Goal: Task Accomplishment & Management: Manage account settings

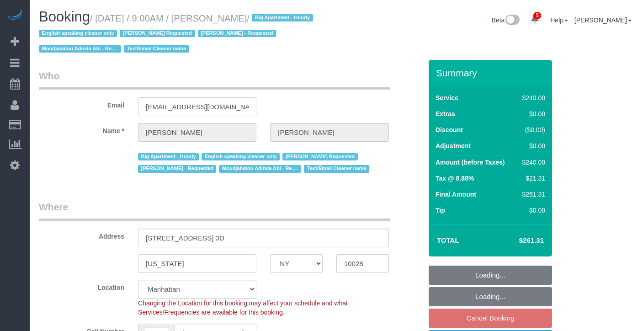
select select "NY"
select select "180"
select select "string:stripe-pm_1OZH3s4VGloSiKo7VuH7vbAz"
select select "spot2"
select select "number:89"
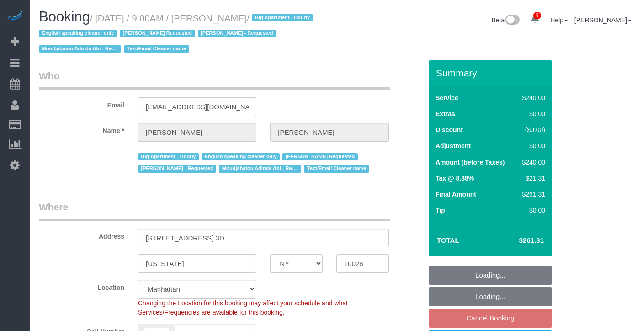
select select "number:90"
select select "number:15"
select select "number:5"
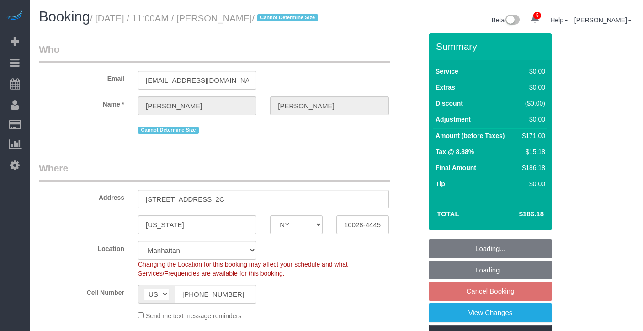
select select "NY"
select select "2"
select select "spot4"
select select "number:89"
select select "number:72"
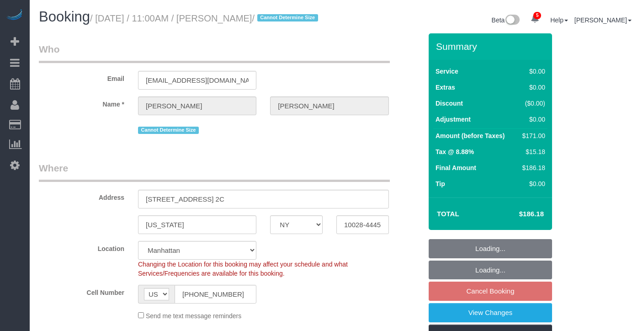
select select "number:15"
select select "number:5"
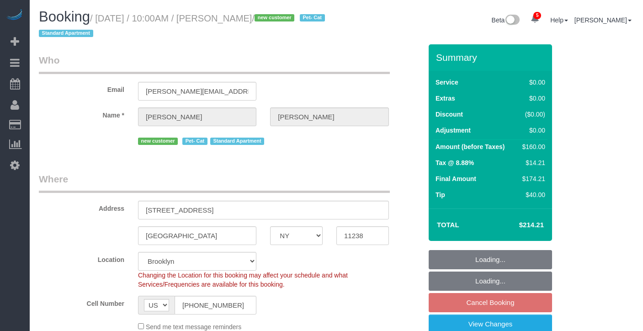
select select "NY"
select select "1"
select select "spot63"
select select "number:89"
select select "number:71"
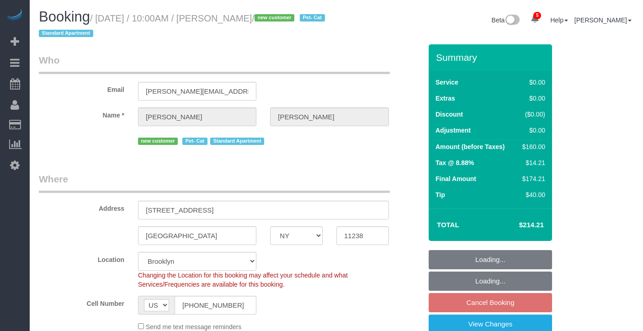
select select "number:14"
select select "number:5"
select select "NY"
select select "1"
select select "spot63"
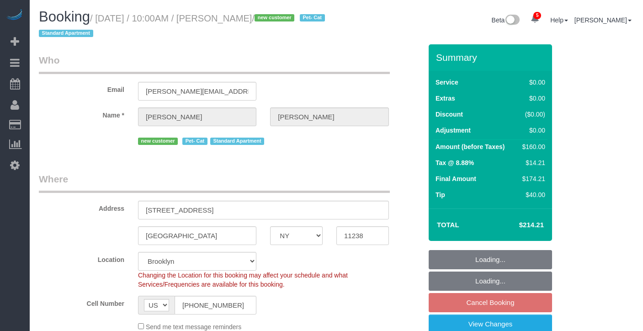
select select "number:89"
select select "number:71"
select select "number:14"
select select "number:5"
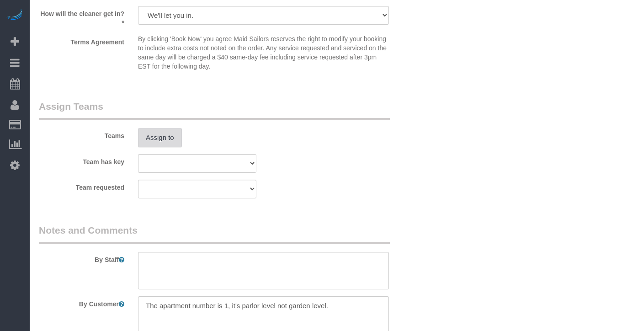
scroll to position [1132, 0]
click at [177, 143] on button "Assign to" at bounding box center [160, 137] width 44 height 19
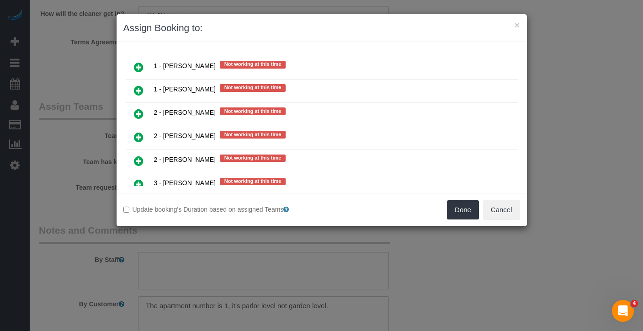
scroll to position [1089, 0]
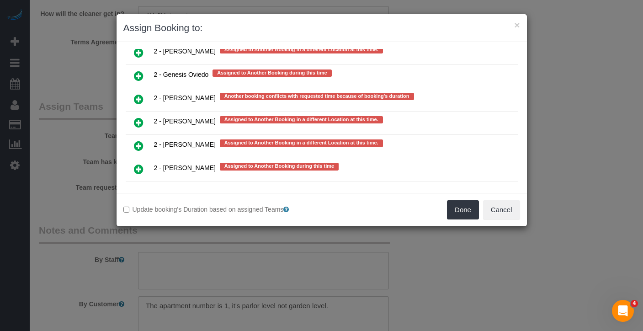
click at [137, 187] on icon at bounding box center [139, 192] width 10 height 11
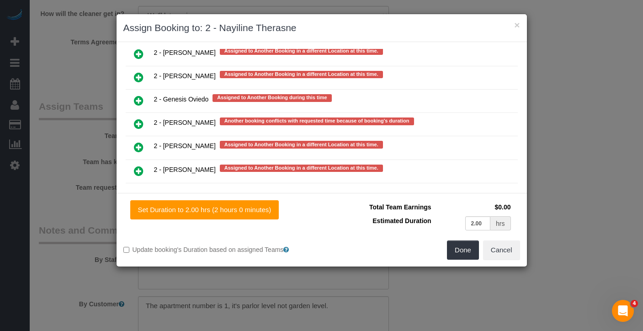
scroll to position [1634, 0]
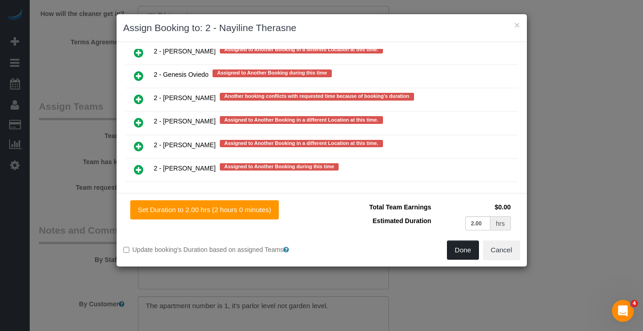
click at [449, 257] on button "Done" at bounding box center [463, 249] width 32 height 19
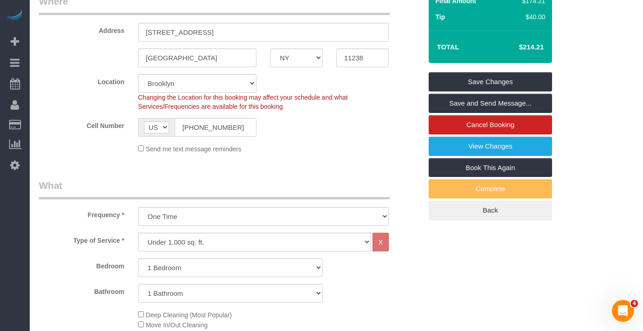
scroll to position [139, 0]
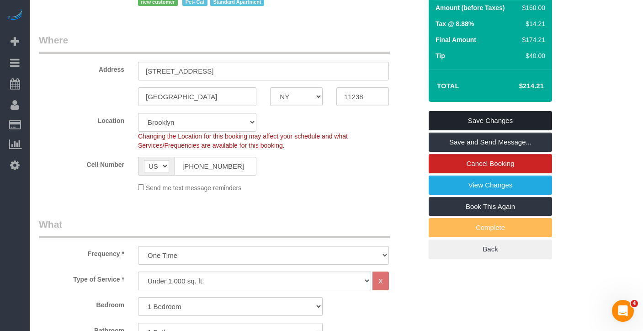
click at [506, 118] on link "Save Changes" at bounding box center [490, 120] width 123 height 19
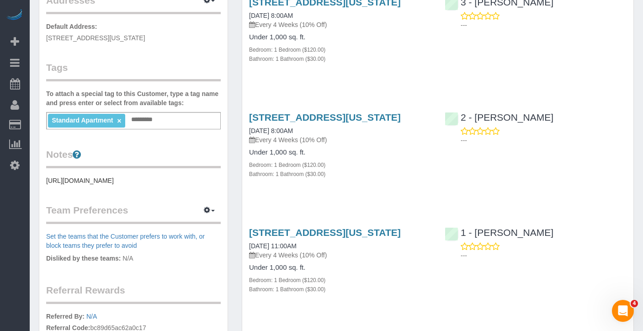
scroll to position [186, 0]
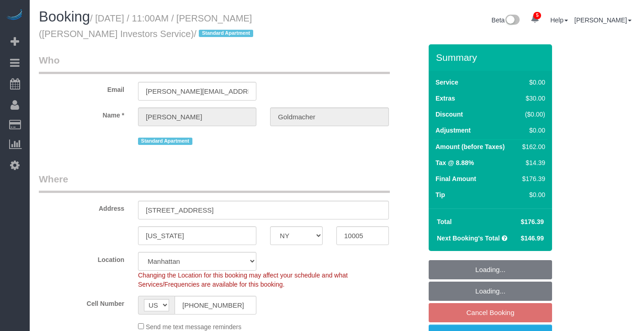
select select "NY"
select select "1"
select select "spot64"
select select "number:89"
select select "number:90"
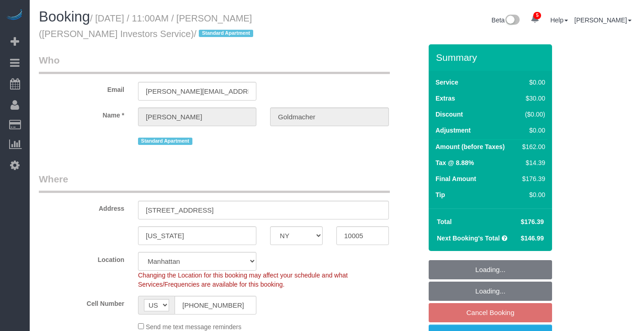
select select "number:15"
select select "number:5"
select select "number:21"
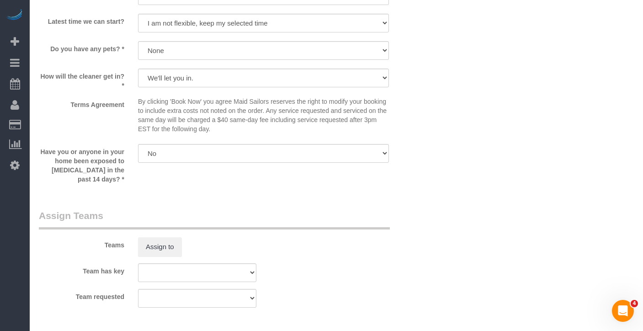
scroll to position [1056, 0]
click at [171, 249] on button "Assign to" at bounding box center [160, 245] width 44 height 19
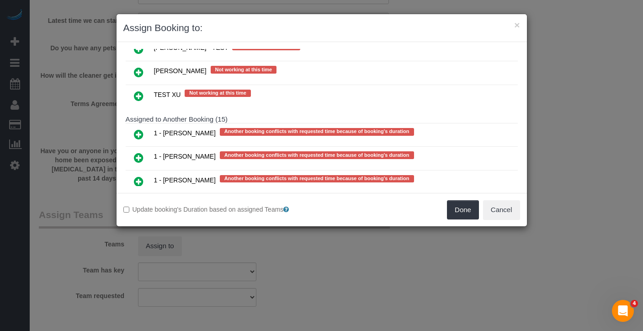
scroll to position [1483, 0]
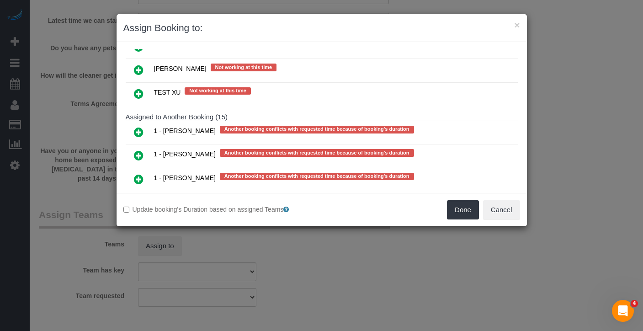
click at [142, 174] on icon at bounding box center [139, 179] width 10 height 11
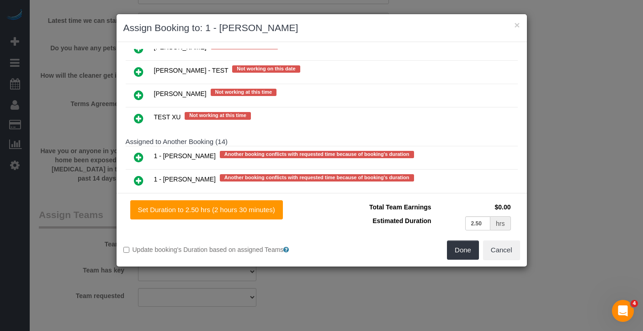
scroll to position [1508, 0]
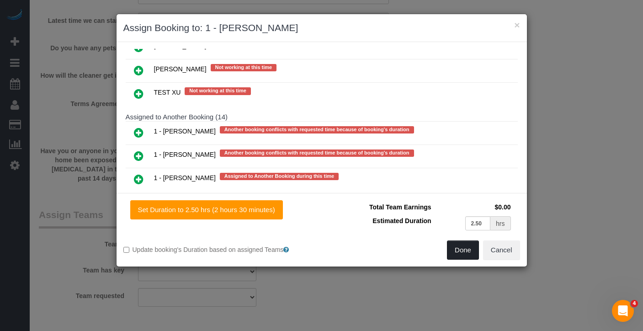
click at [451, 249] on button "Done" at bounding box center [463, 249] width 32 height 19
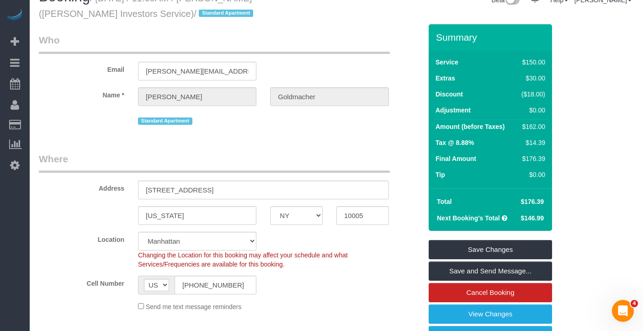
scroll to position [4, 0]
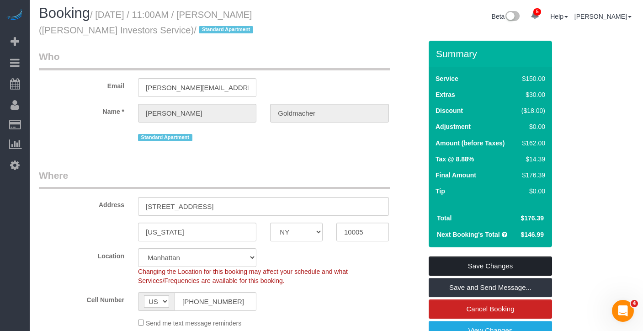
click at [488, 265] on link "Save Changes" at bounding box center [490, 265] width 123 height 19
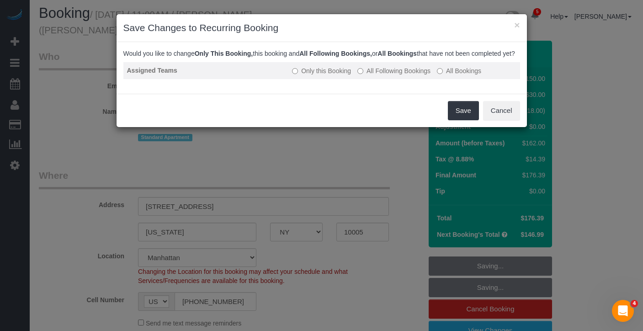
click at [408, 75] on label "All Following Bookings" at bounding box center [393, 70] width 73 height 9
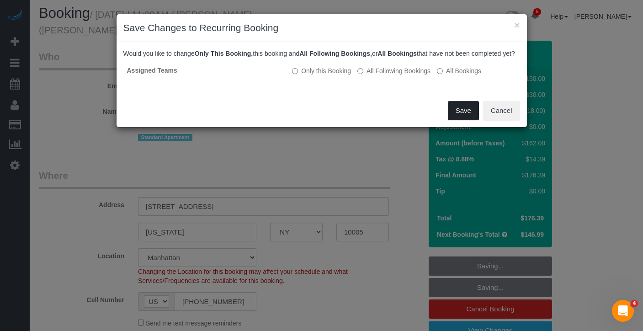
click at [466, 113] on button "Save" at bounding box center [463, 110] width 31 height 19
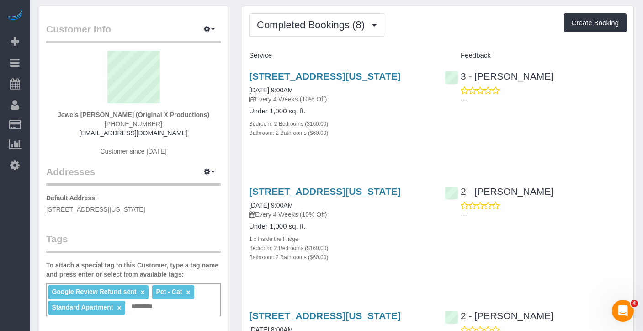
scroll to position [21, 0]
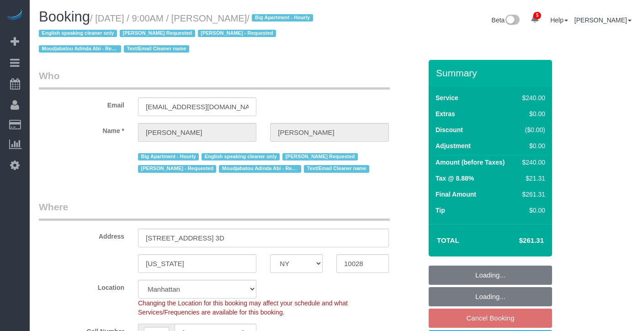
select select "NY"
select select "180"
select select "string:stripe-pm_1OZH3s4VGloSiKo7VuH7vbAz"
select select "spot2"
select select "number:89"
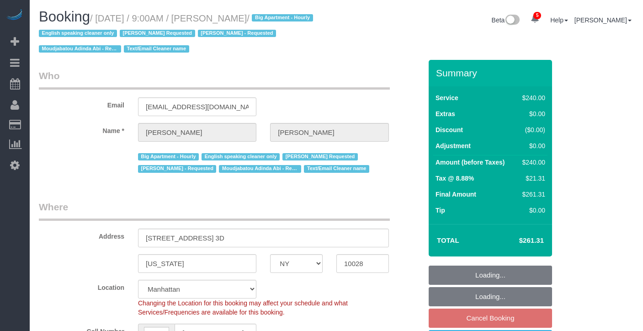
select select "number:90"
select select "number:15"
select select "number:5"
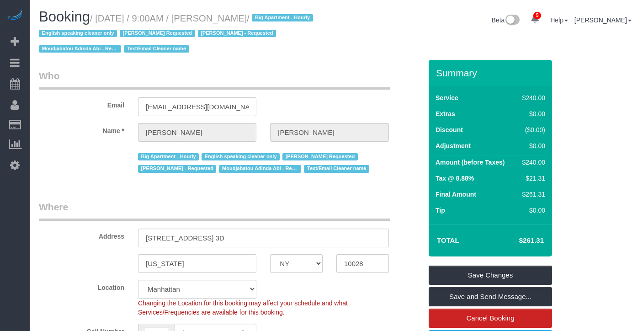
drag, startPoint x: 284, startPoint y: 20, endPoint x: 219, endPoint y: 22, distance: 64.9
click at [251, 15] on small "/ August 30, 2025 / 9:00AM / Jennifer Masella / Big Apartment - Hourly English …" at bounding box center [177, 33] width 277 height 41
drag, startPoint x: 219, startPoint y: 22, endPoint x: 105, endPoint y: 20, distance: 113.8
click at [105, 20] on small "/ August 30, 2025 / 9:00AM / Jennifer Masella / Big Apartment - Hourly English …" at bounding box center [177, 33] width 277 height 41
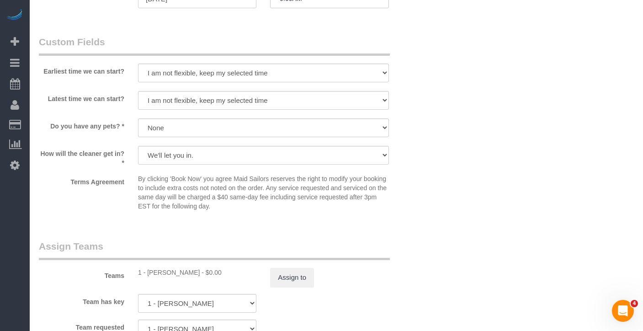
scroll to position [857, 0]
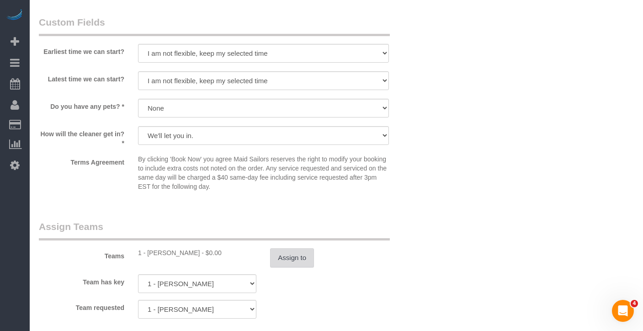
click at [293, 258] on button "Assign to" at bounding box center [292, 257] width 44 height 19
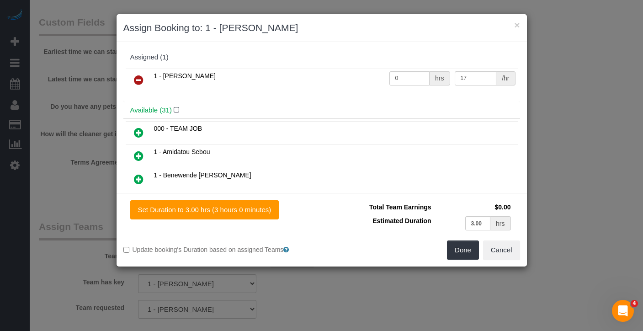
click at [139, 80] on icon at bounding box center [139, 79] width 10 height 11
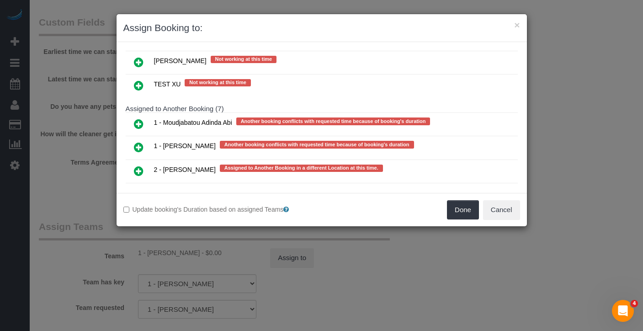
scroll to position [1654, 0]
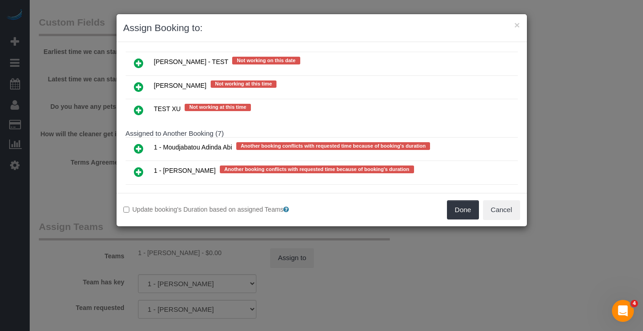
click at [136, 143] on icon at bounding box center [139, 148] width 10 height 11
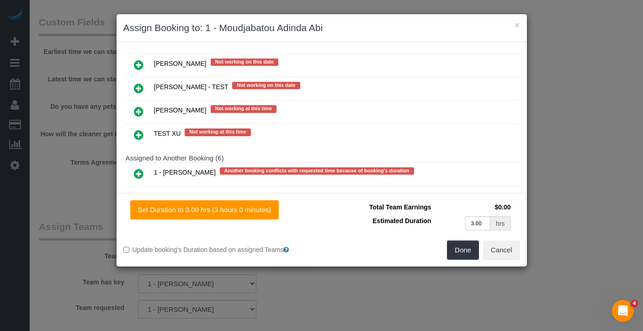
scroll to position [1678, 0]
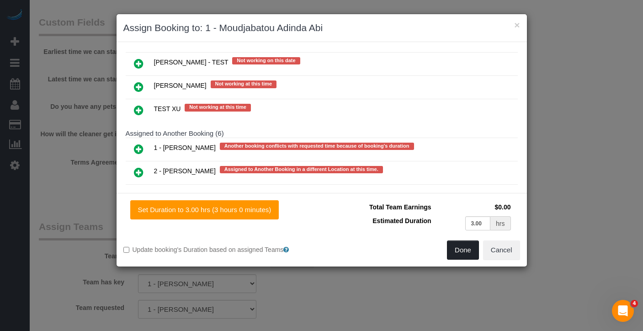
click at [460, 253] on button "Done" at bounding box center [463, 249] width 32 height 19
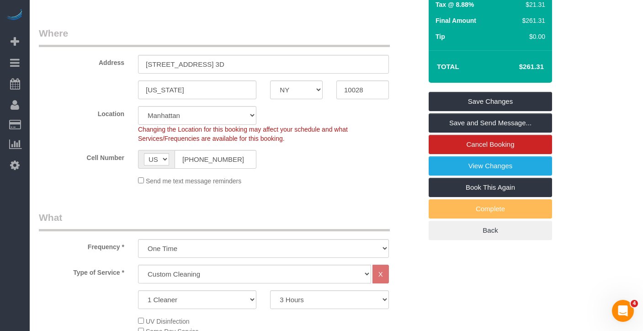
scroll to position [0, 0]
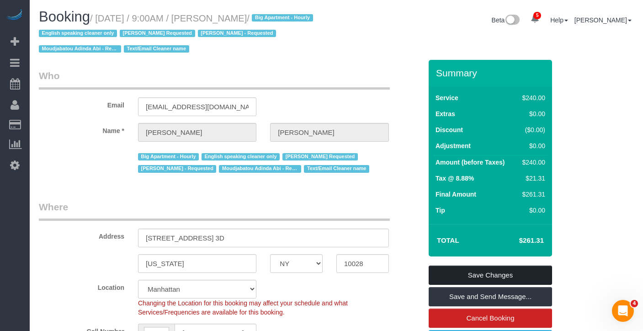
click at [491, 274] on link "Save Changes" at bounding box center [490, 274] width 123 height 19
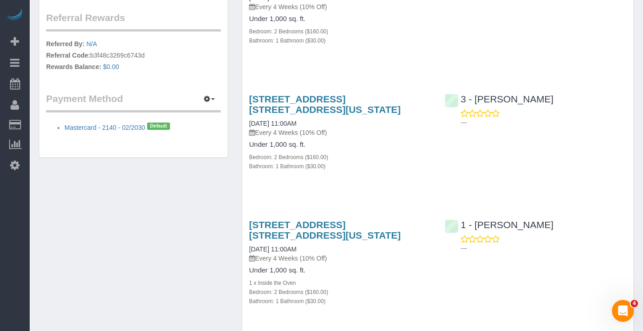
scroll to position [315, 0]
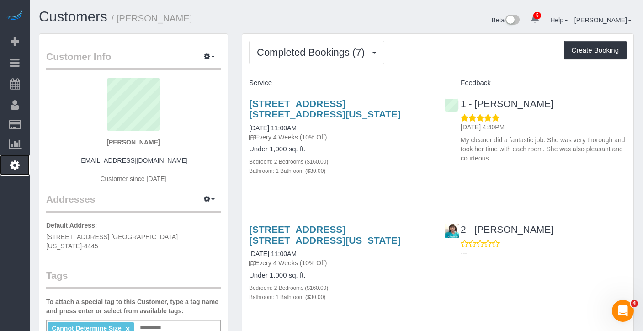
click at [18, 167] on icon at bounding box center [15, 164] width 10 height 11
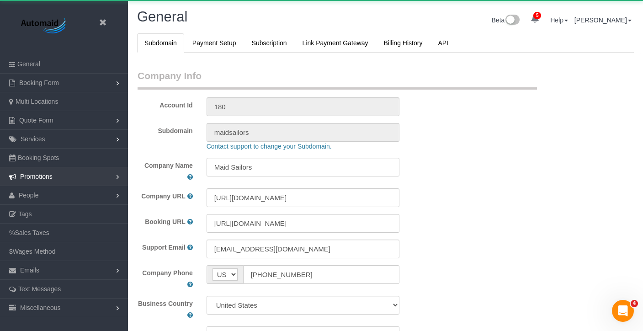
select select "string:[GEOGRAPHIC_DATA]"
select select "425"
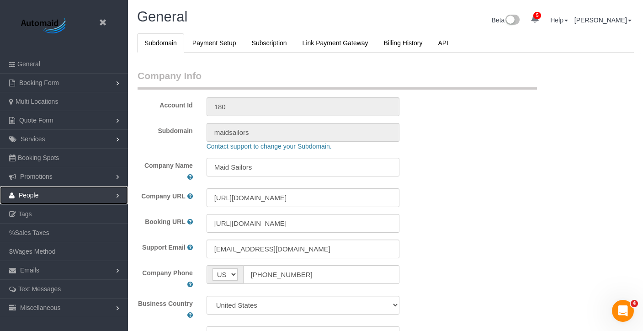
click at [28, 197] on span "People" at bounding box center [29, 194] width 20 height 7
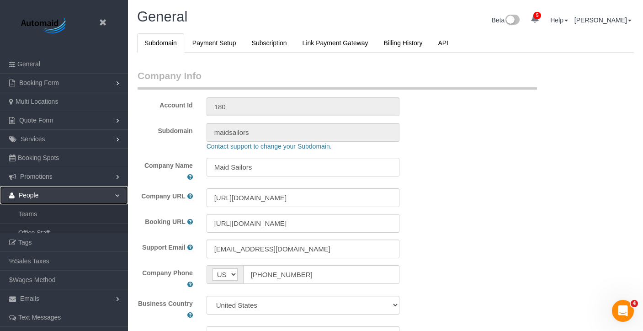
scroll to position [1992, 643]
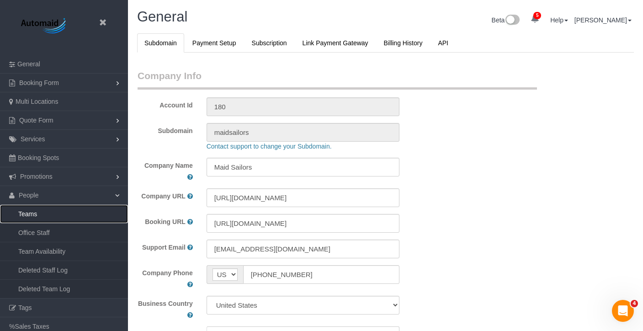
click at [32, 212] on link "Teams" at bounding box center [64, 214] width 128 height 18
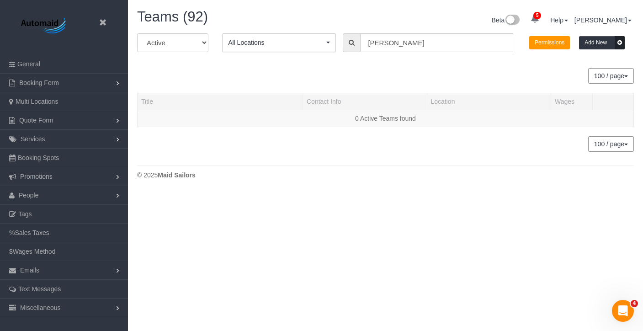
scroll to position [214, 643]
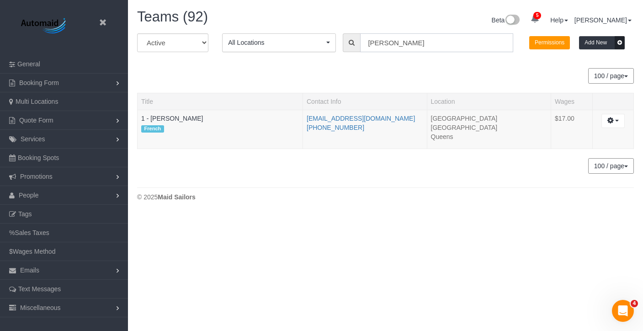
click at [393, 40] on input "hass" at bounding box center [436, 42] width 153 height 19
click at [394, 40] on input "hass" at bounding box center [436, 42] width 153 height 19
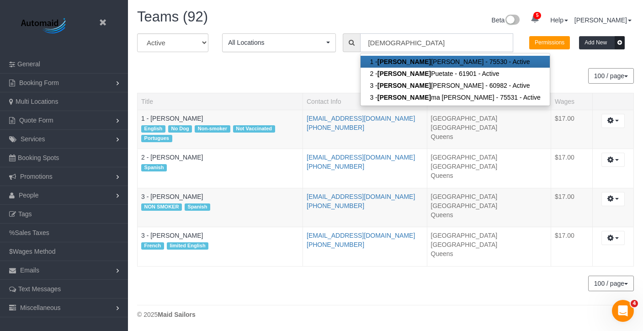
scroll to position [45475, 45047]
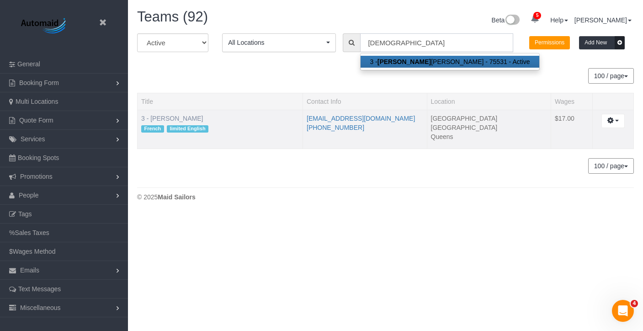
type input "mariama"
click at [179, 120] on link "3 - [PERSON_NAME]" at bounding box center [172, 118] width 62 height 7
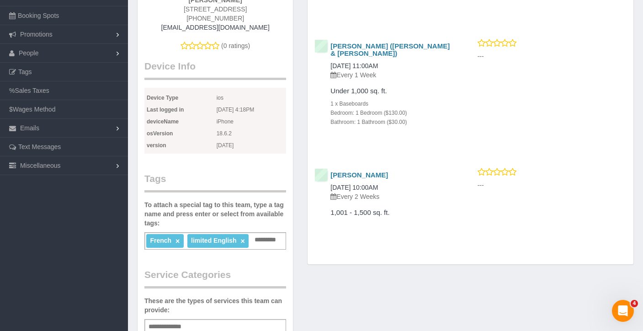
scroll to position [208, 0]
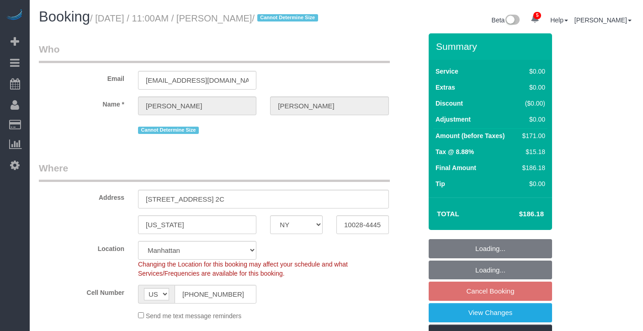
select select "NY"
select select "2"
select select "spot4"
select select "number:89"
select select "number:72"
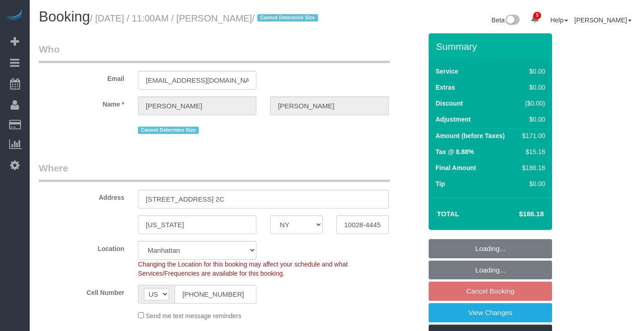
select select "number:15"
select select "number:5"
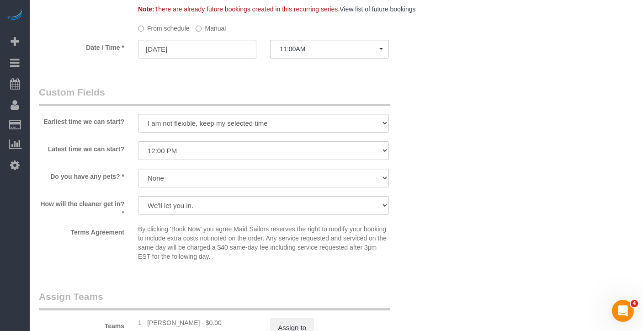
scroll to position [944, 0]
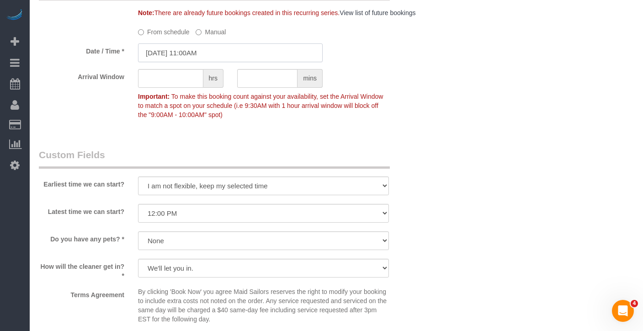
click at [191, 62] on input "08/30/2025 11:00AM" at bounding box center [230, 52] width 185 height 19
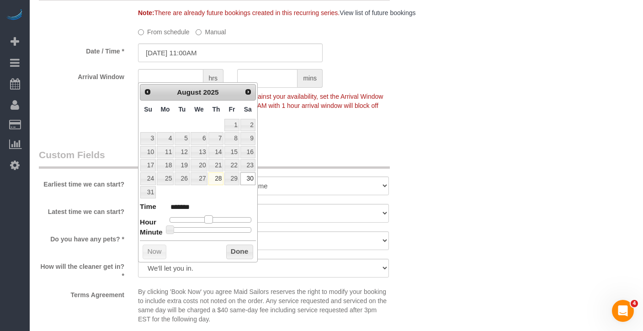
type input "08/30/2025 10:00AM"
type input "*******"
type input "08/30/2025 9:00AM"
type input "******"
drag, startPoint x: 205, startPoint y: 217, endPoint x: 197, endPoint y: 221, distance: 8.8
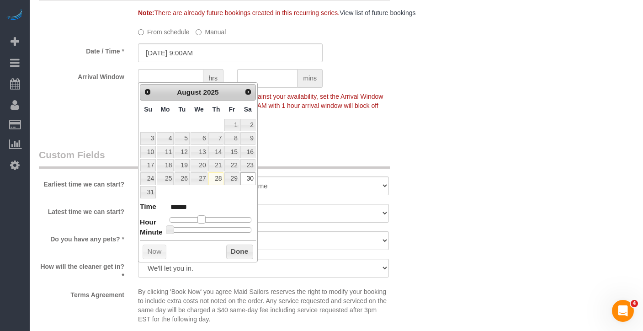
click at [197, 221] on span at bounding box center [201, 219] width 8 height 8
click at [241, 253] on button "Done" at bounding box center [239, 251] width 27 height 15
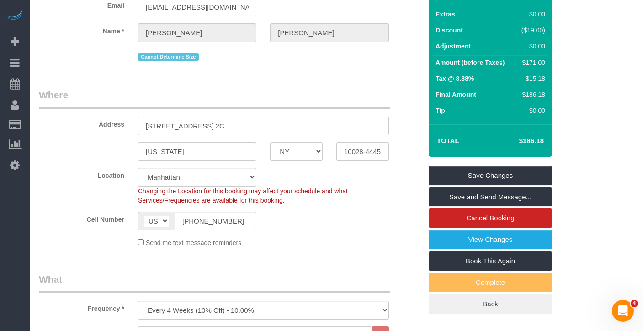
scroll to position [50, 0]
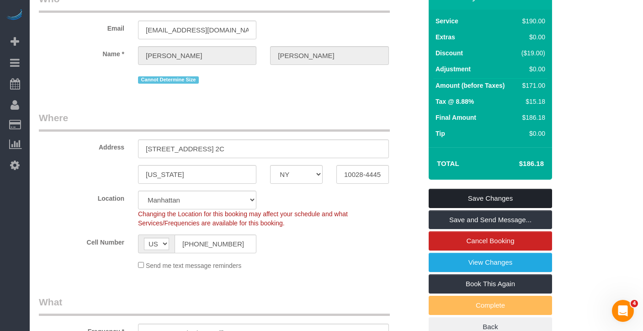
click at [494, 206] on link "Save Changes" at bounding box center [490, 198] width 123 height 19
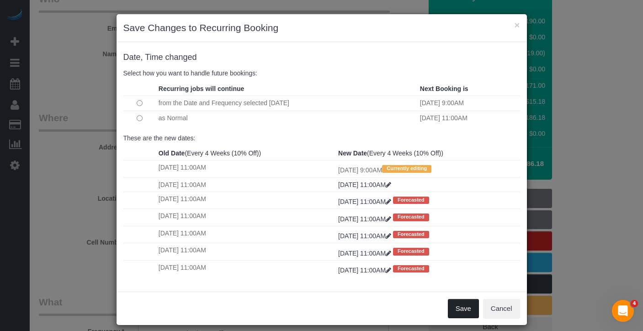
click at [466, 308] on button "Save" at bounding box center [463, 308] width 31 height 19
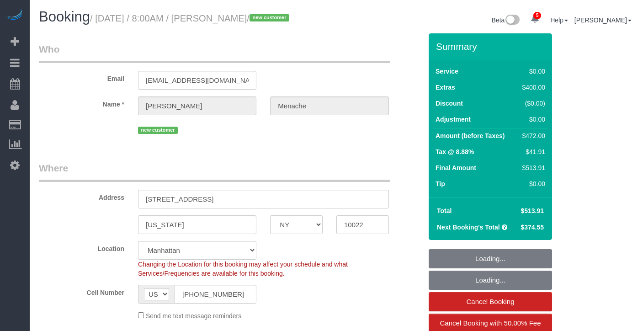
select select "NY"
select select "2"
select select "spot1"
select select "number:56"
select select "number:70"
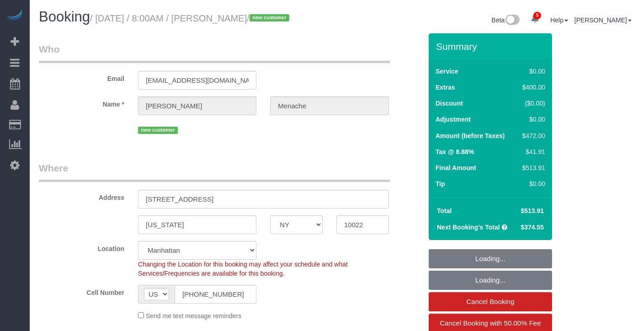
select select "number:15"
select select "number:5"
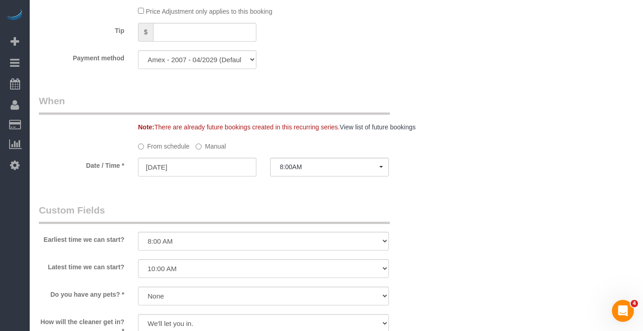
scroll to position [830, 0]
click at [236, 175] on input "[DATE]" at bounding box center [197, 166] width 118 height 19
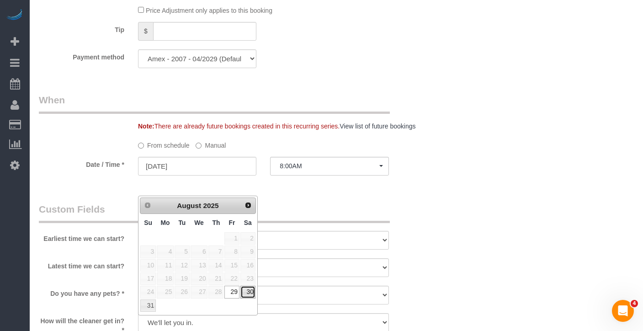
click at [249, 294] on link "30" at bounding box center [247, 292] width 15 height 12
type input "[DATE]"
select select "spot3"
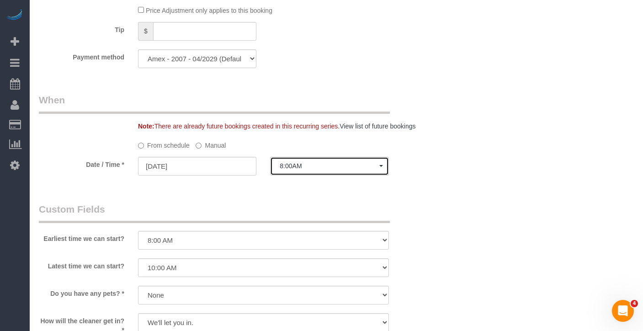
click at [329, 170] on span "8:00AM" at bounding box center [329, 165] width 99 height 7
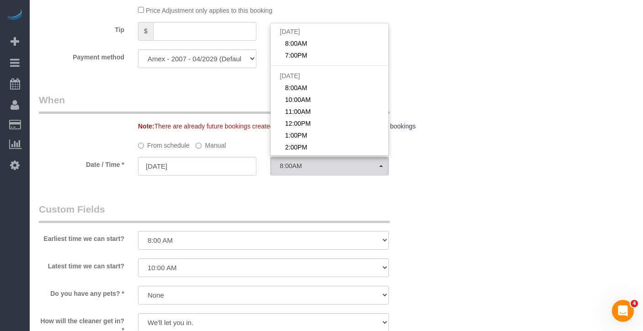
click at [213, 150] on label "Manual" at bounding box center [211, 144] width 30 height 12
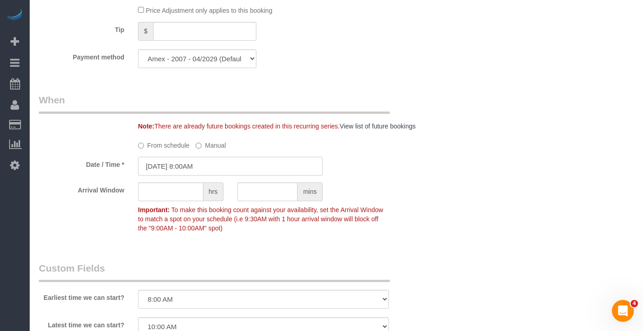
click at [236, 175] on input "[DATE] 8:00AM" at bounding box center [230, 166] width 185 height 19
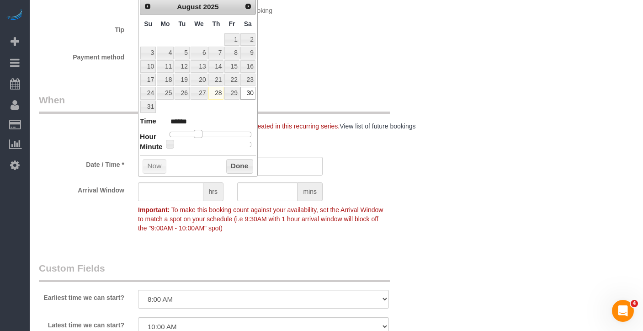
type input "[DATE] 9:00AM"
type input "******"
click at [202, 132] on span at bounding box center [201, 134] width 8 height 8
click at [231, 168] on button "Done" at bounding box center [239, 166] width 27 height 15
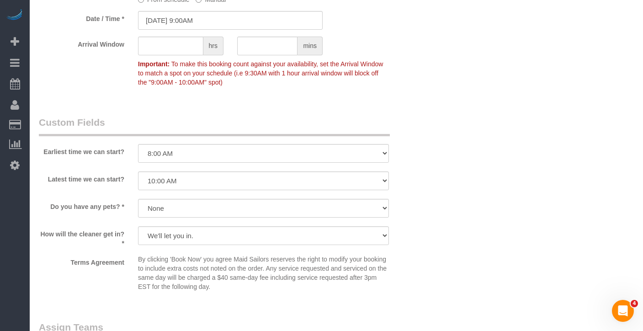
scroll to position [1129, 0]
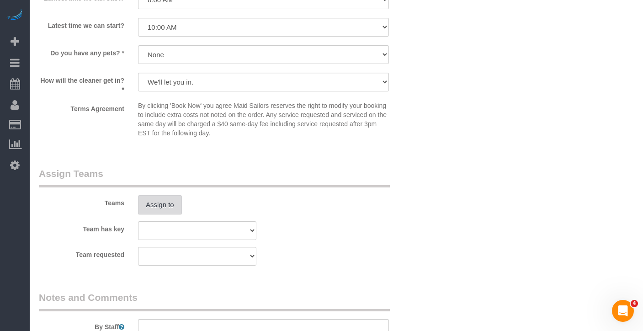
click at [175, 214] on button "Assign to" at bounding box center [160, 204] width 44 height 19
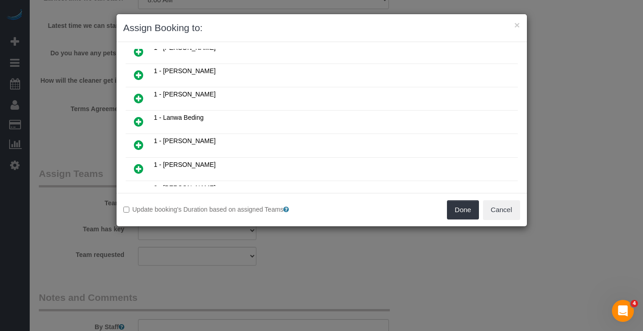
scroll to position [201, 0]
click at [140, 162] on icon at bounding box center [139, 167] width 10 height 11
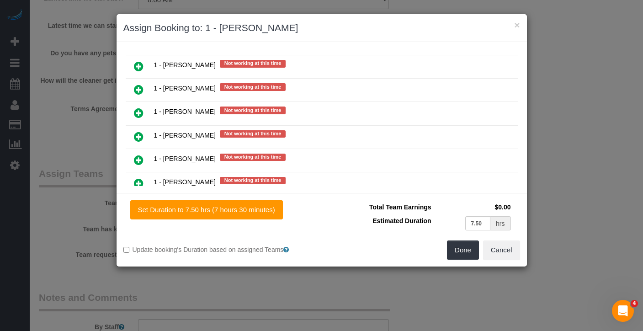
scroll to position [1113, 0]
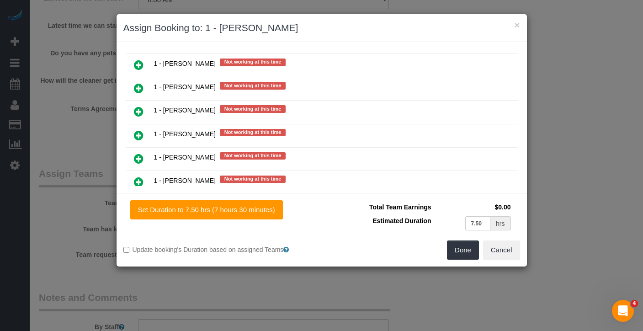
click at [137, 200] on icon at bounding box center [139, 205] width 10 height 11
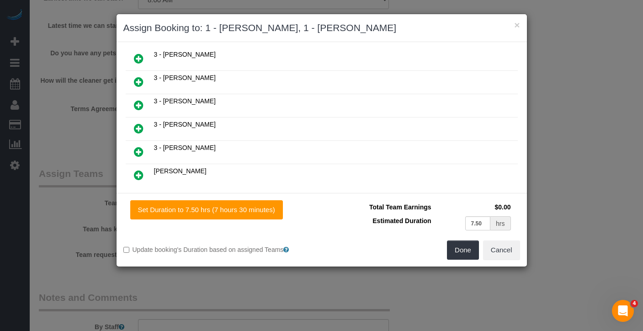
scroll to position [593, 0]
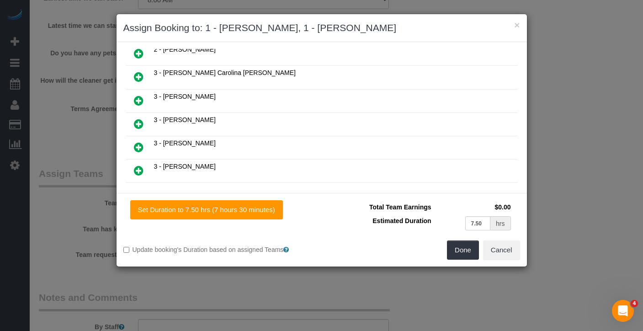
click at [140, 142] on icon at bounding box center [139, 147] width 10 height 11
click at [464, 248] on button "Done" at bounding box center [463, 249] width 32 height 19
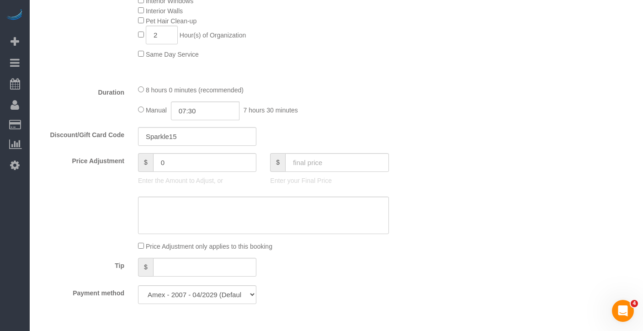
scroll to position [588, 0]
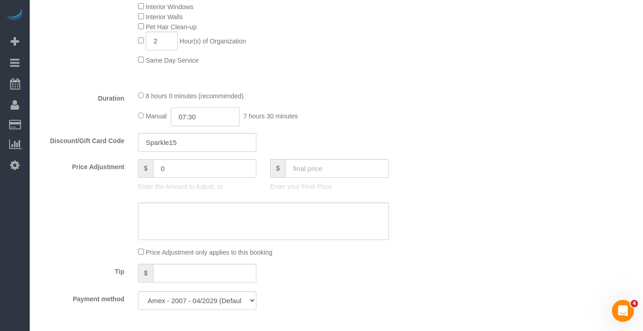
click at [189, 126] on input "07:30" at bounding box center [205, 116] width 69 height 19
type input "02:30"
click at [197, 203] on li "02:30" at bounding box center [195, 203] width 41 height 12
click at [393, 112] on div "8 hours 0 minutes (recommended) Manual 02:30 2 hours 30 minutes" at bounding box center [263, 108] width 265 height 36
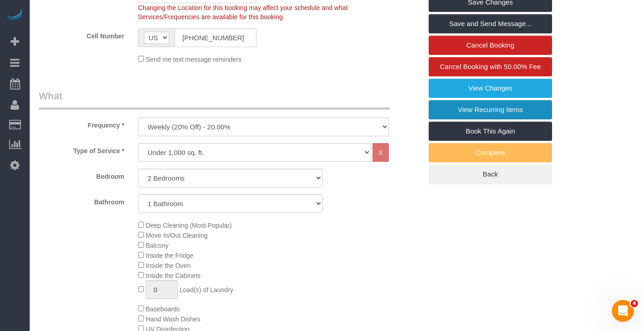
scroll to position [205, 0]
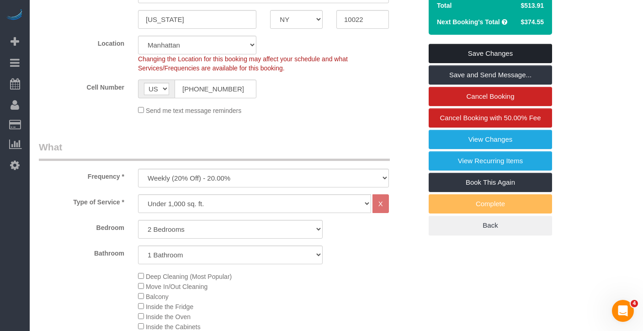
click at [479, 63] on link "Save Changes" at bounding box center [490, 53] width 123 height 19
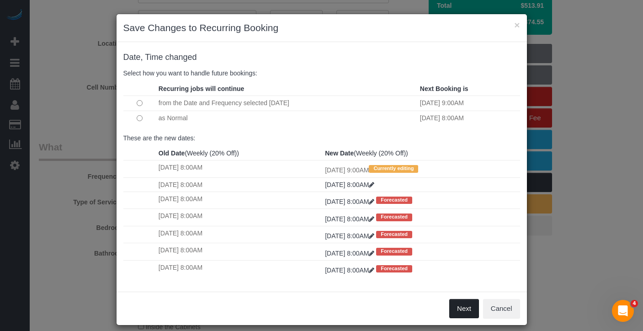
click at [472, 312] on button "Next" at bounding box center [464, 308] width 30 height 19
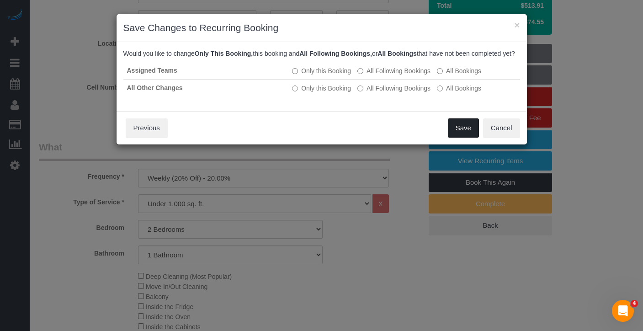
click at [464, 138] on button "Save" at bounding box center [463, 127] width 31 height 19
